Goal: Information Seeking & Learning: Learn about a topic

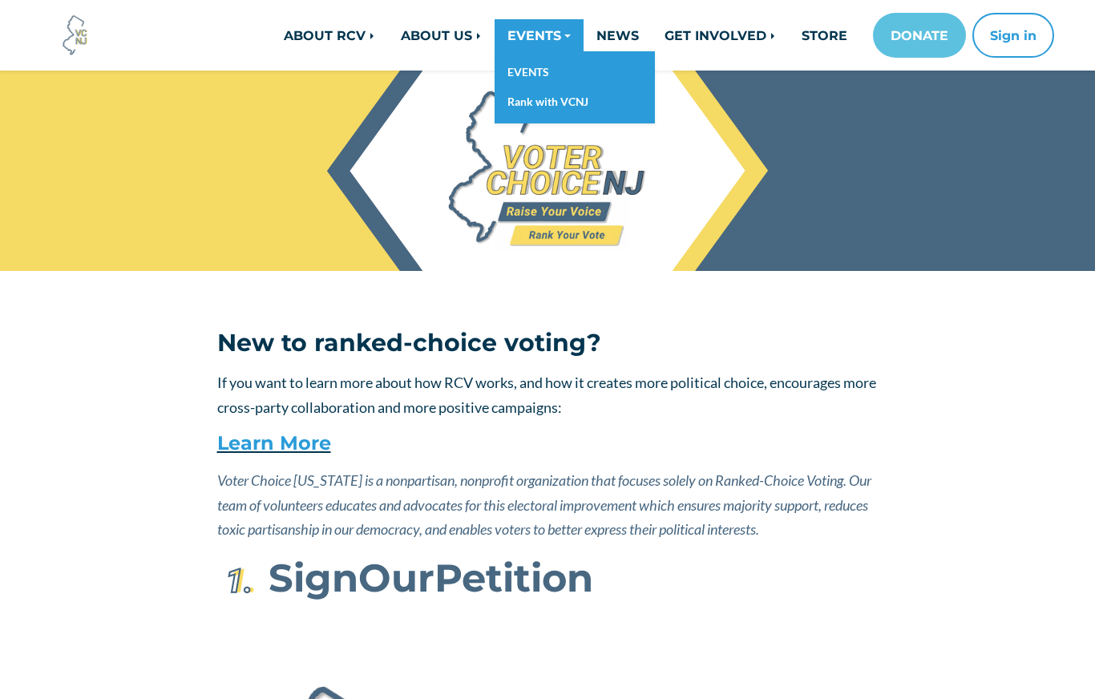
click at [558, 30] on link "EVENTS" at bounding box center [539, 35] width 89 height 32
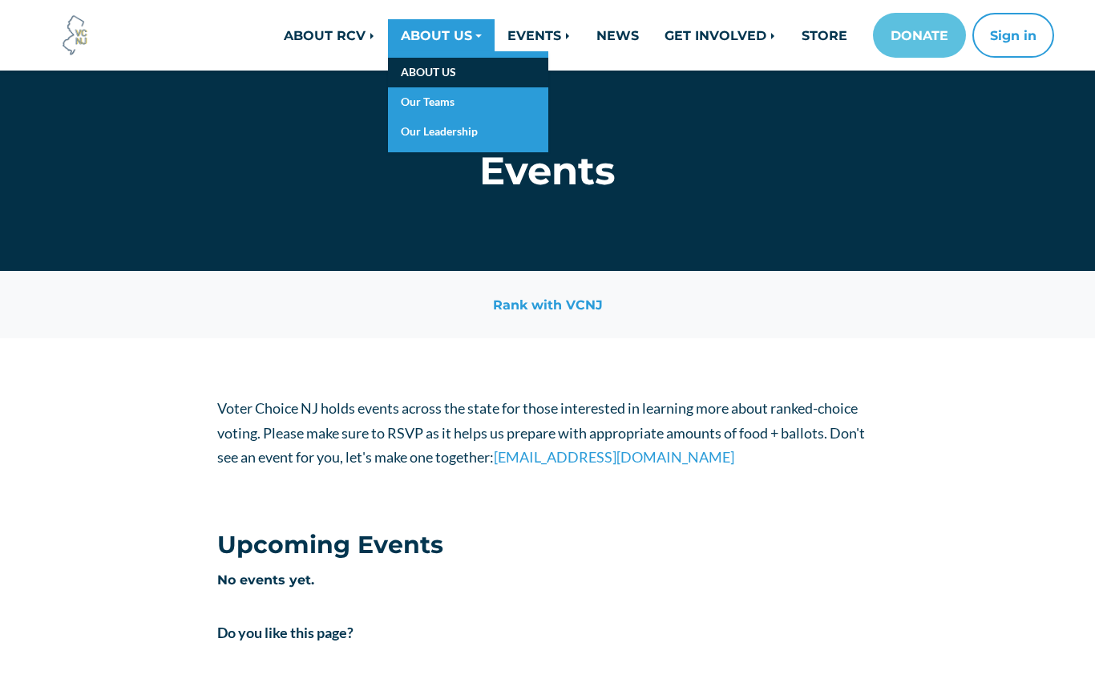
click at [430, 74] on link "ABOUT US" at bounding box center [468, 73] width 160 height 30
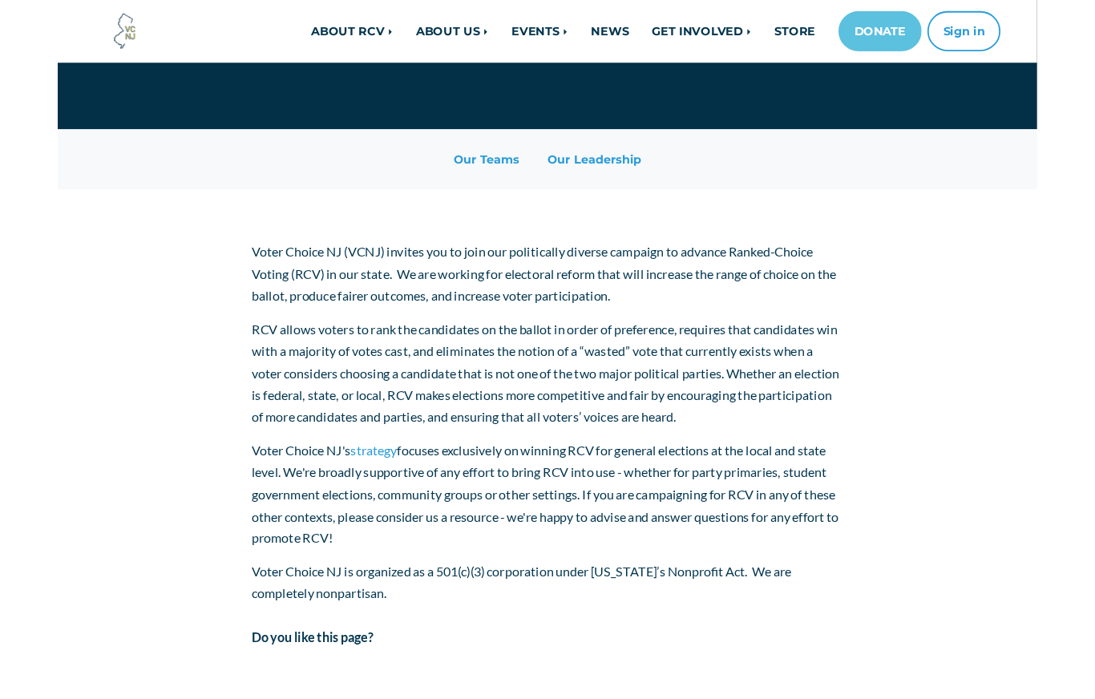
scroll to position [119, 0]
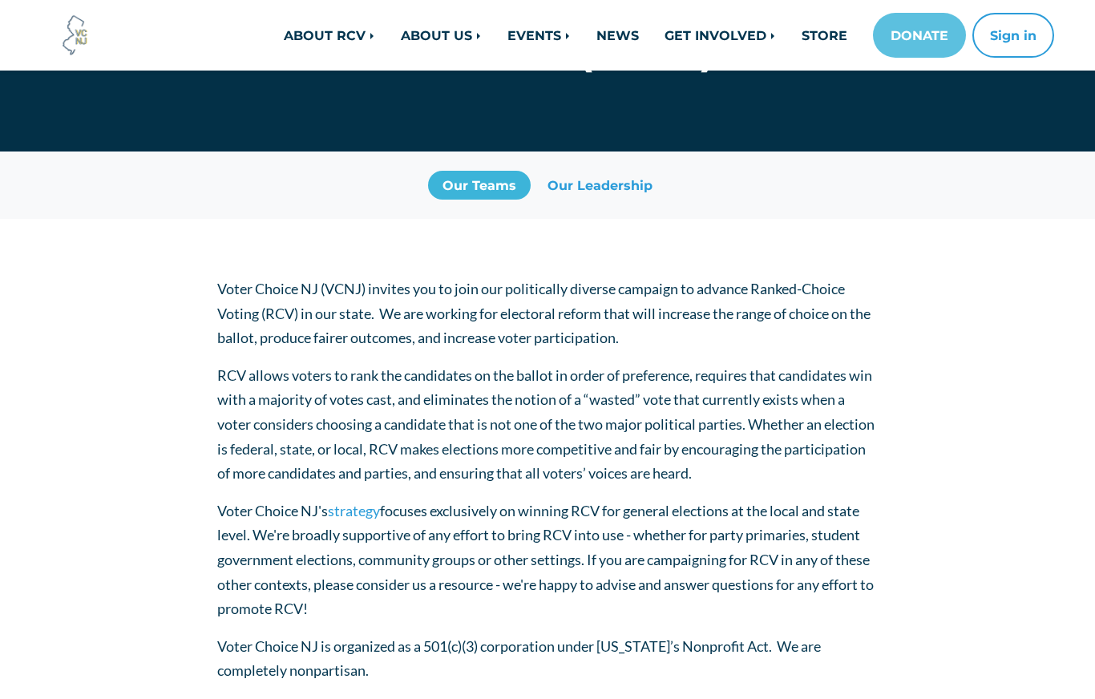
click at [473, 189] on link "Our Teams" at bounding box center [479, 185] width 103 height 29
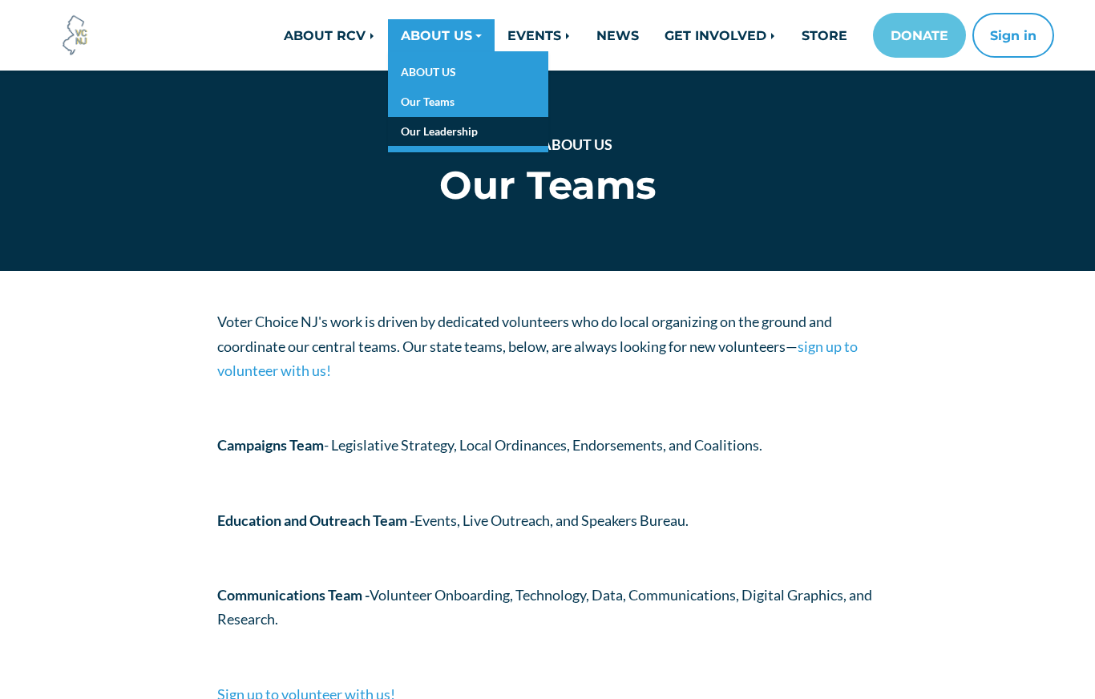
click at [446, 138] on link "Our Leadership" at bounding box center [468, 132] width 160 height 30
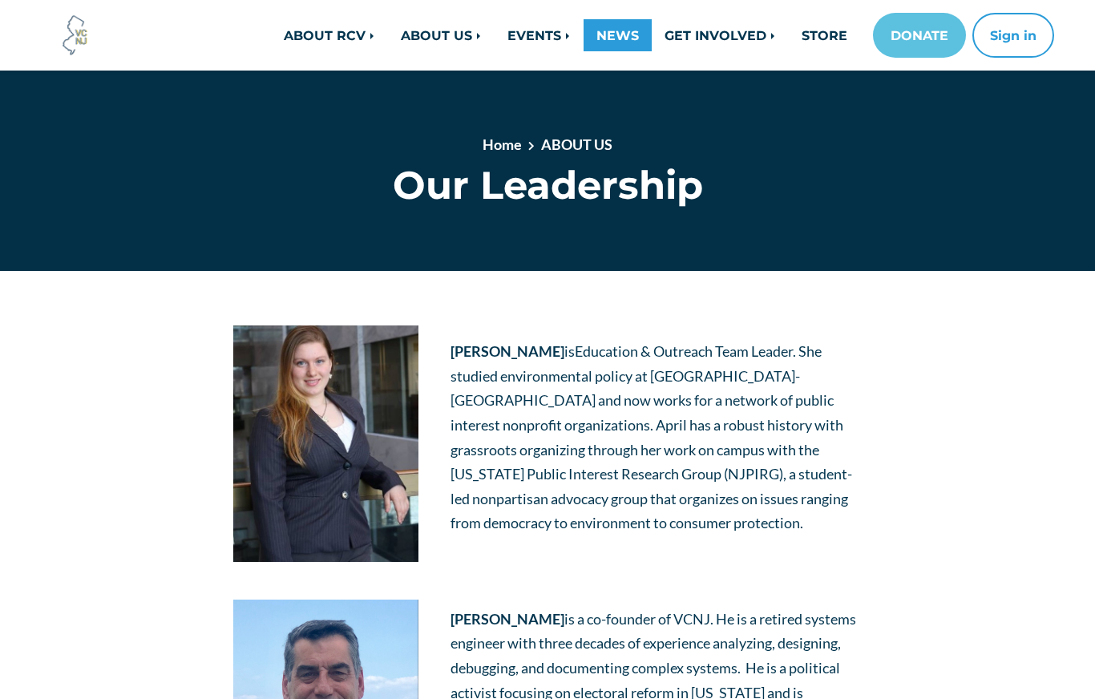
click at [627, 38] on link "NEWS" at bounding box center [617, 35] width 68 height 32
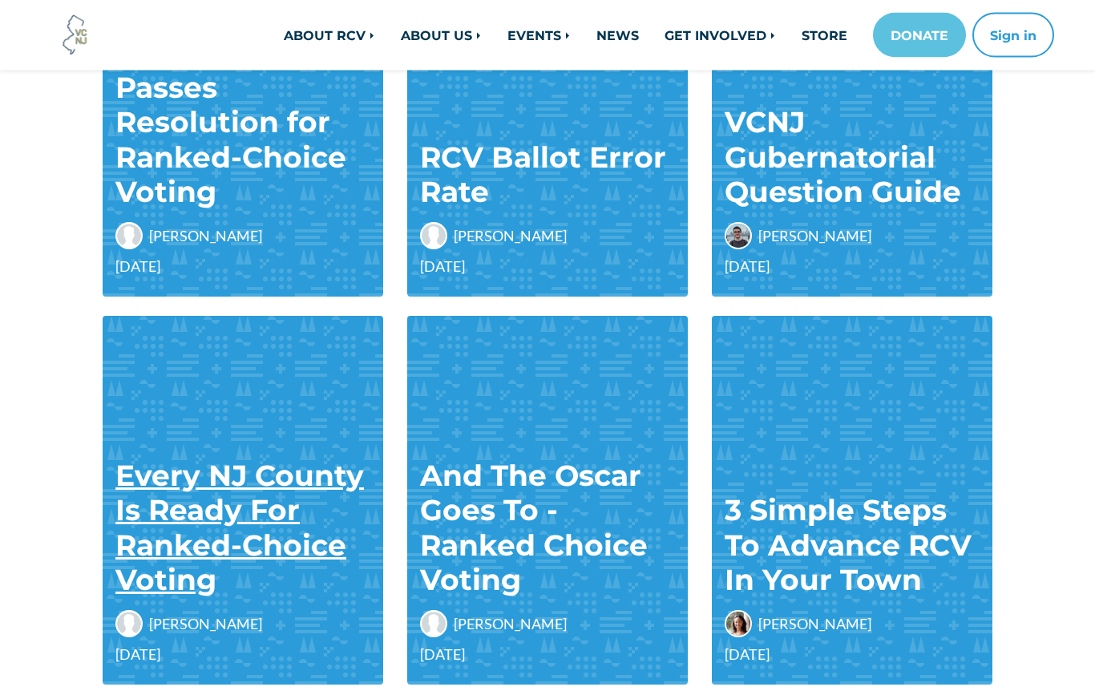
scroll to position [766, 0]
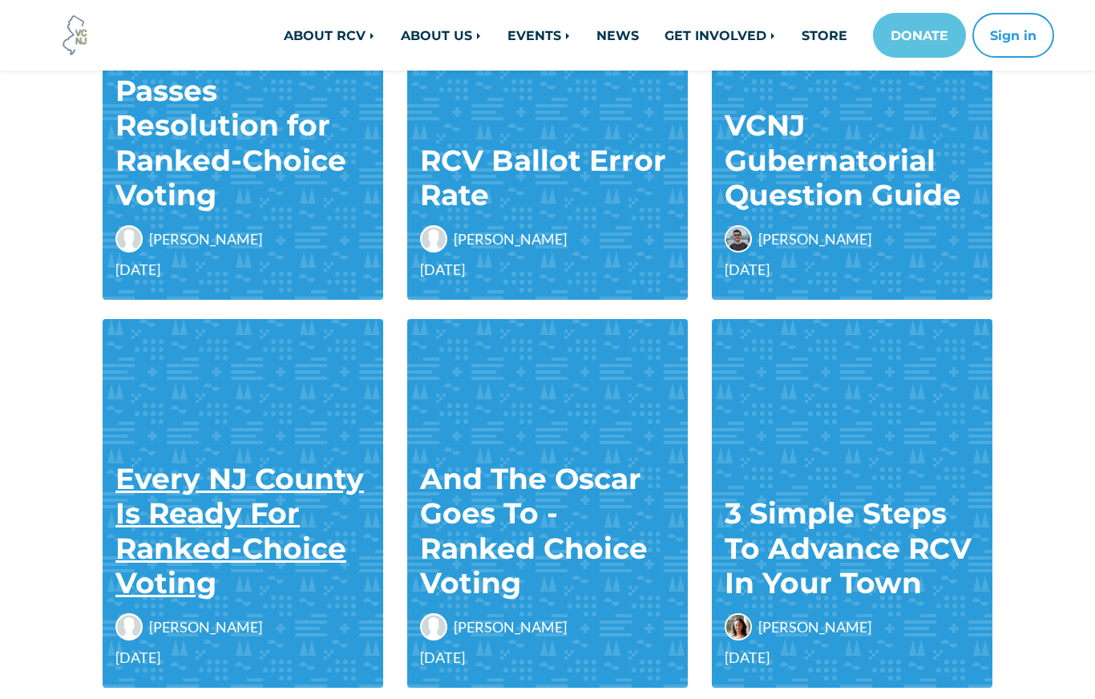
click at [227, 481] on link "Every NJ County Is Ready For Ranked-Choice Voting" at bounding box center [239, 530] width 248 height 139
